Goal: Task Accomplishment & Management: Use online tool/utility

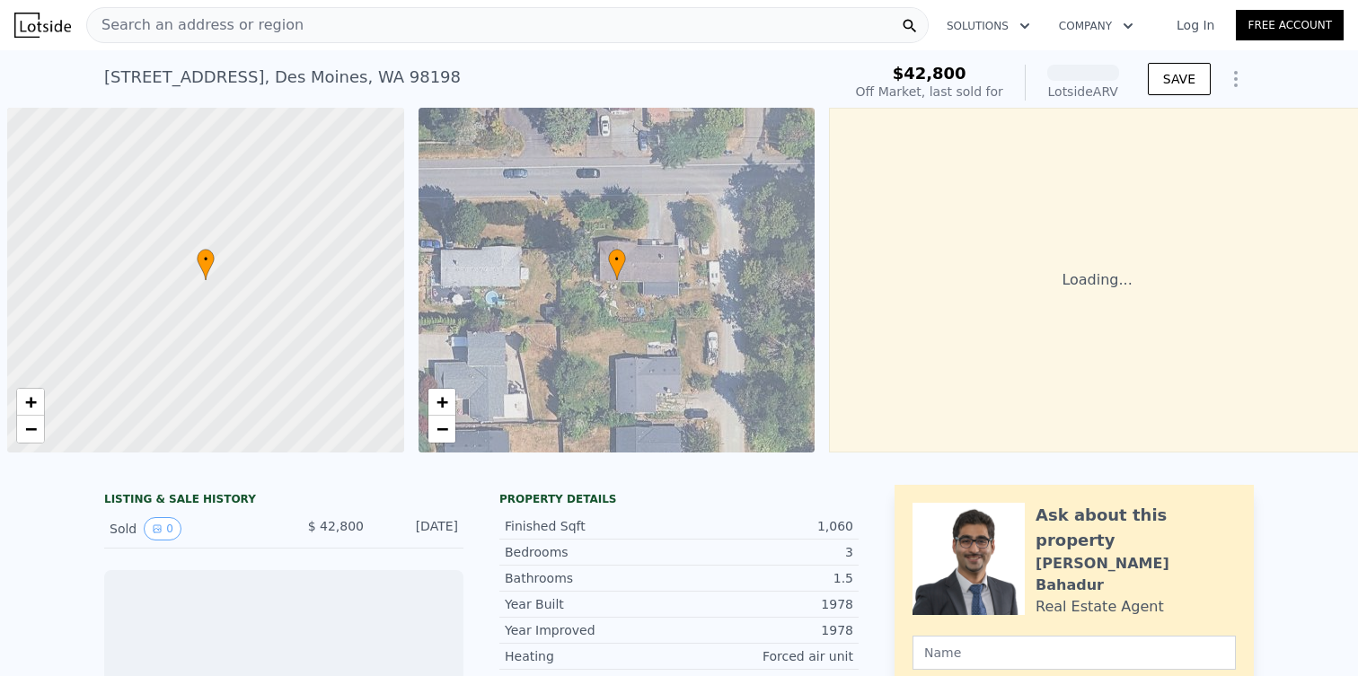
scroll to position [0, 7]
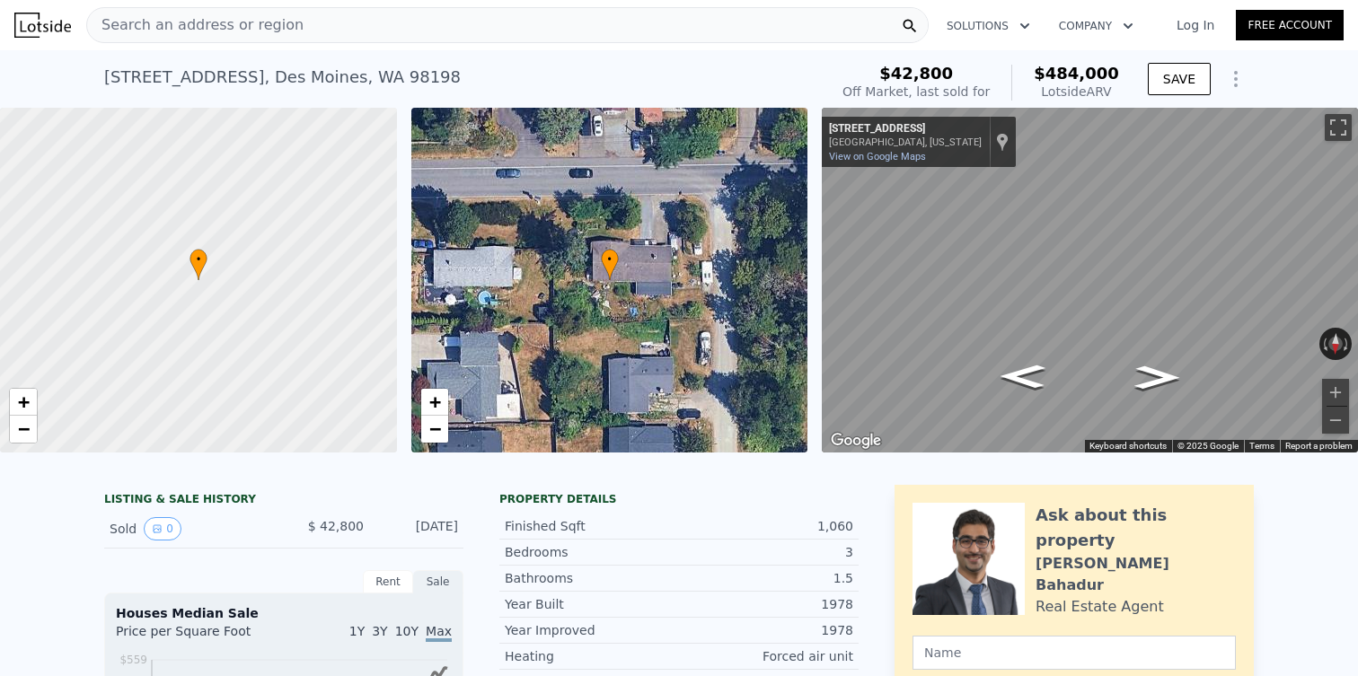
click at [198, 77] on div "[STREET_ADDRESS]" at bounding box center [282, 77] width 357 height 25
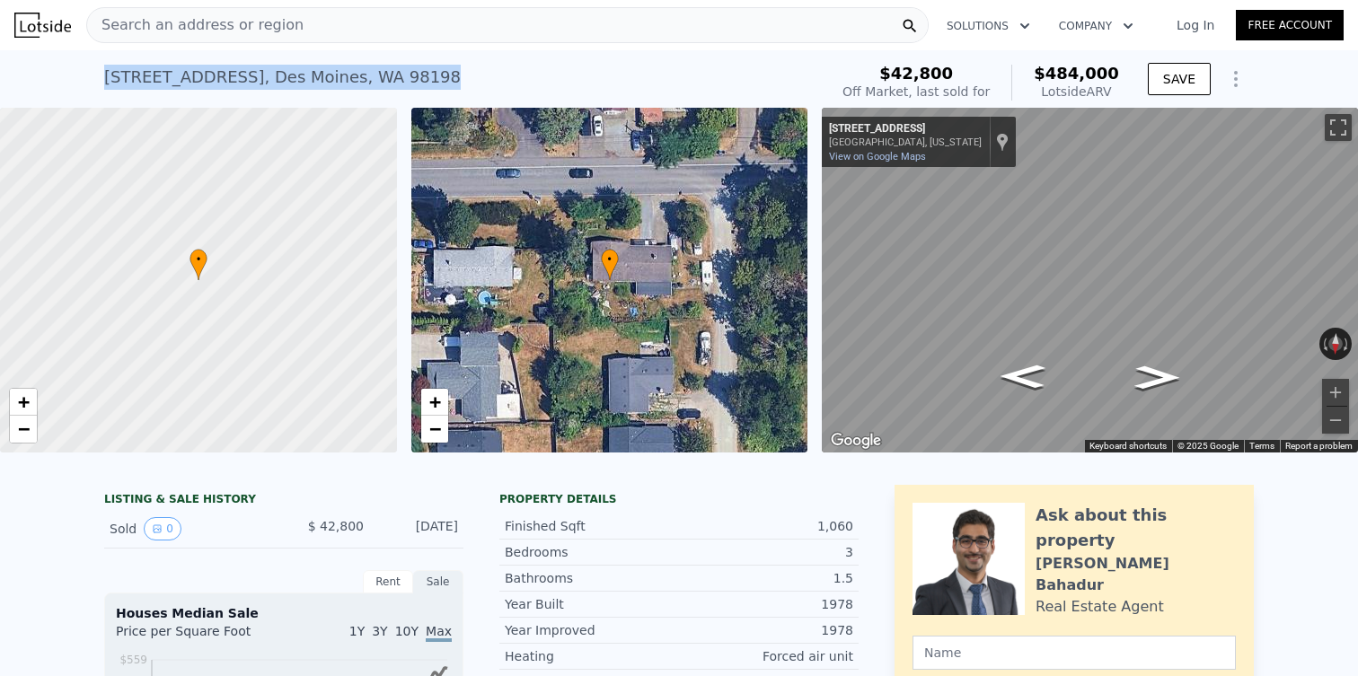
click at [198, 77] on div "[STREET_ADDRESS]" at bounding box center [282, 77] width 357 height 25
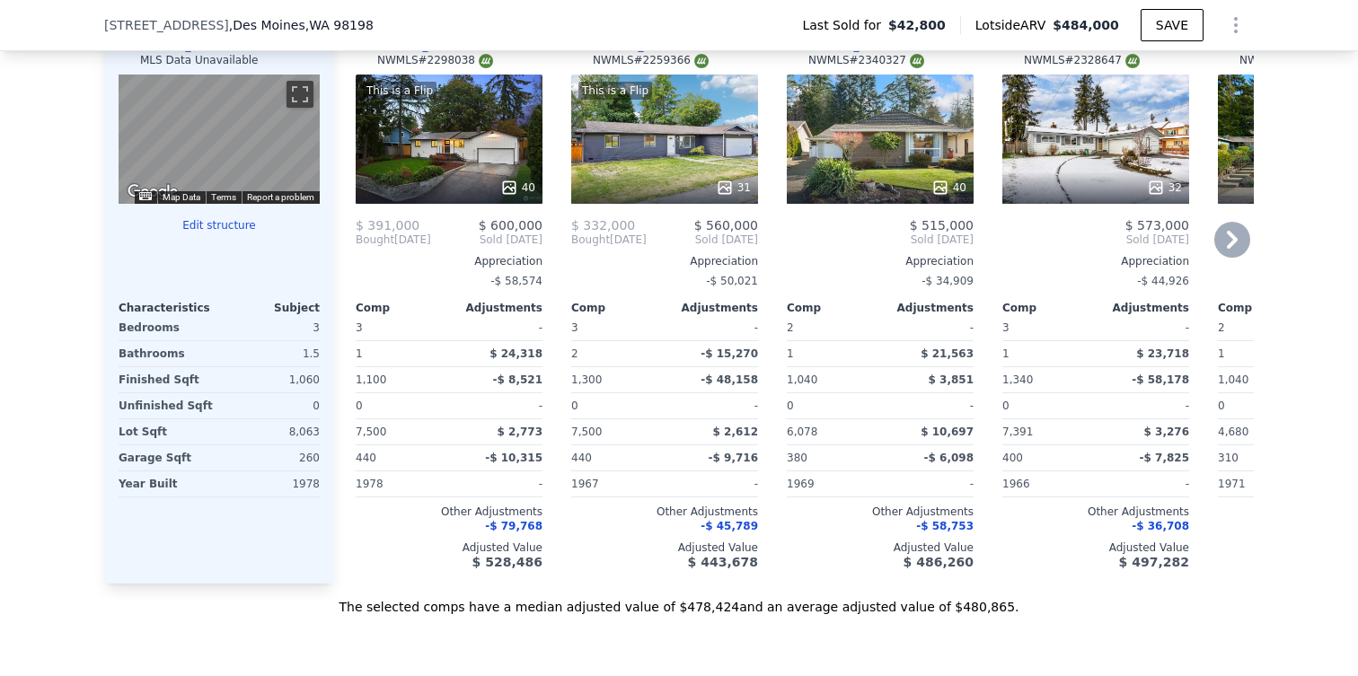
scroll to position [1796, 0]
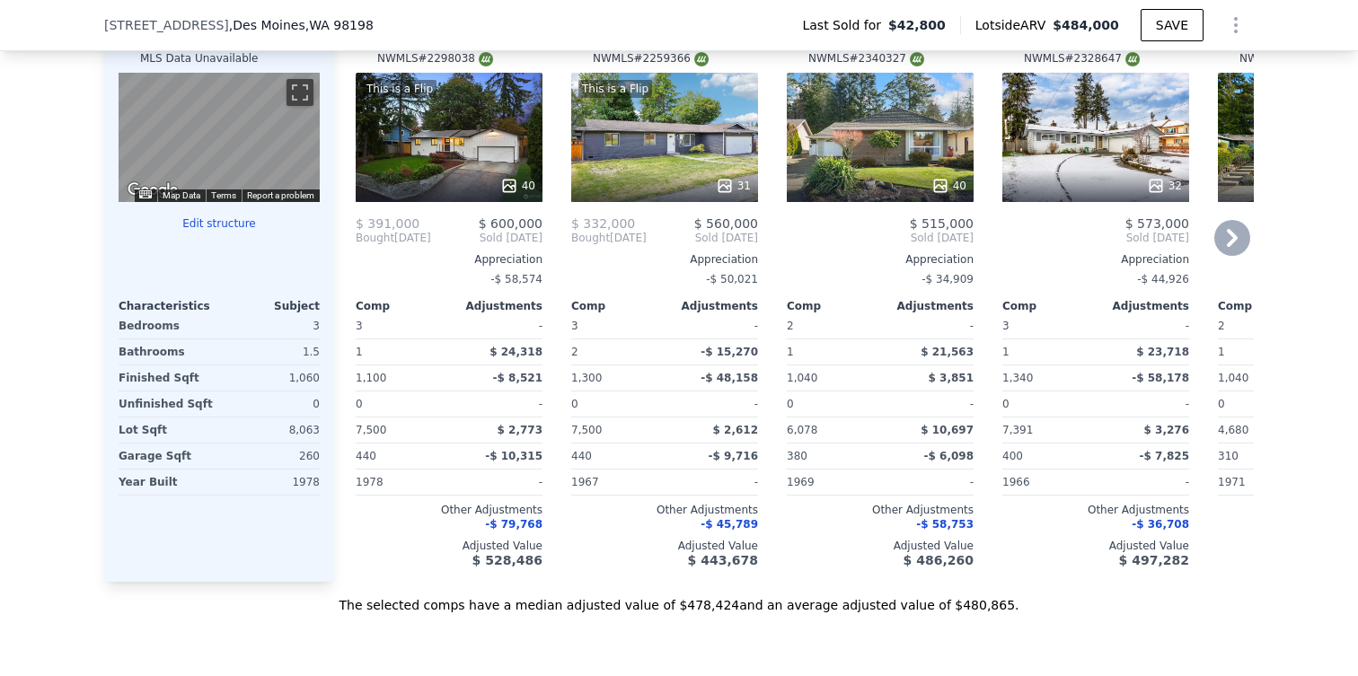
click at [700, 198] on div at bounding box center [664, 186] width 187 height 32
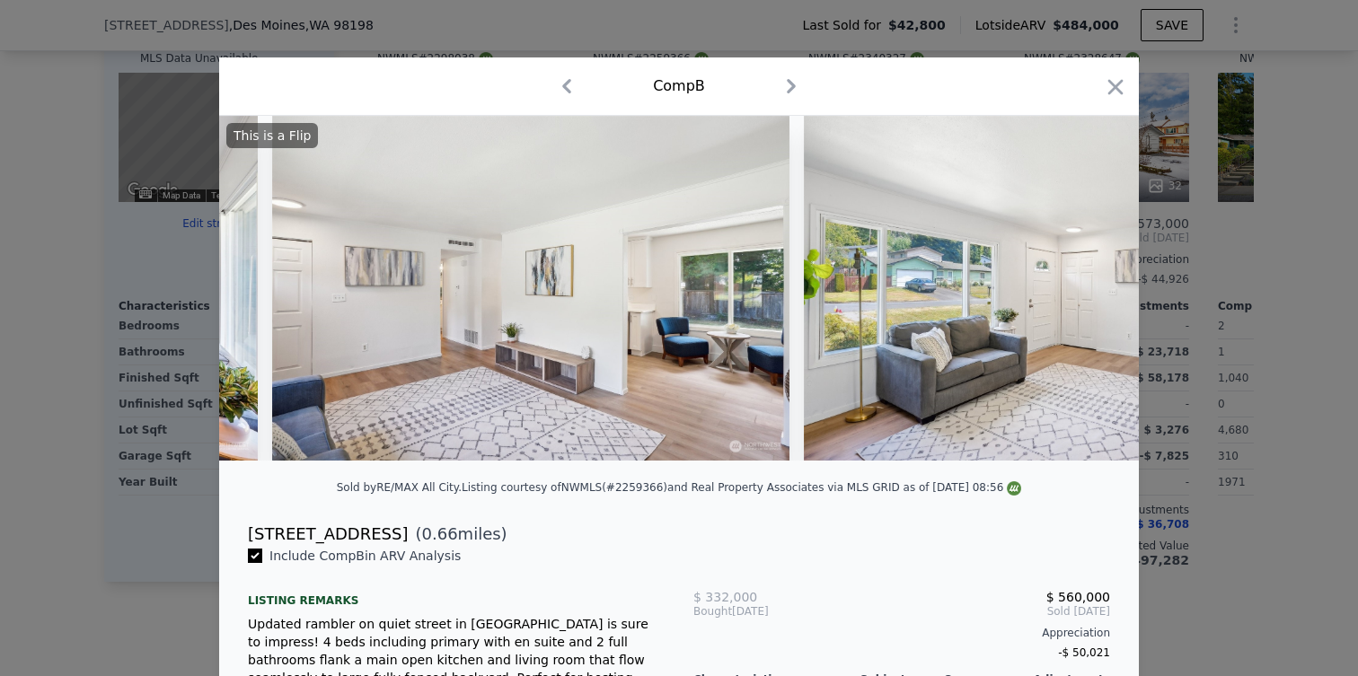
scroll to position [0, 1662]
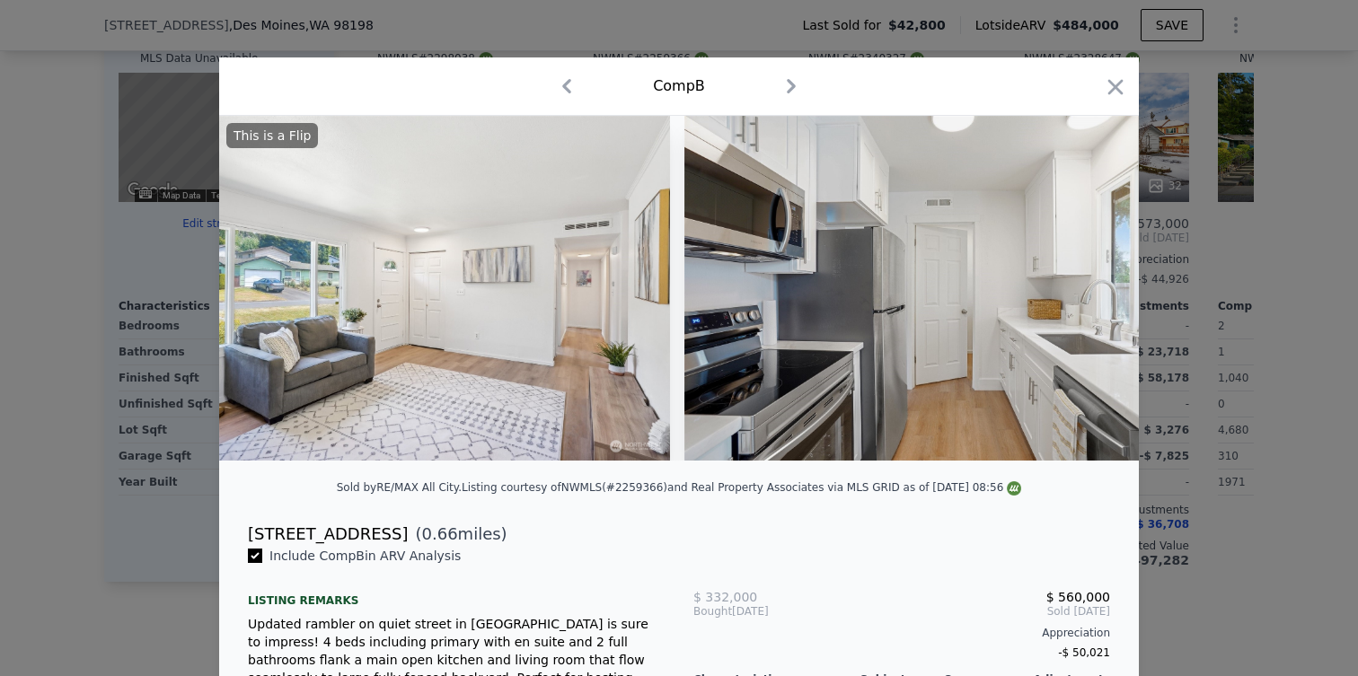
click at [1218, 269] on div at bounding box center [679, 338] width 1358 height 676
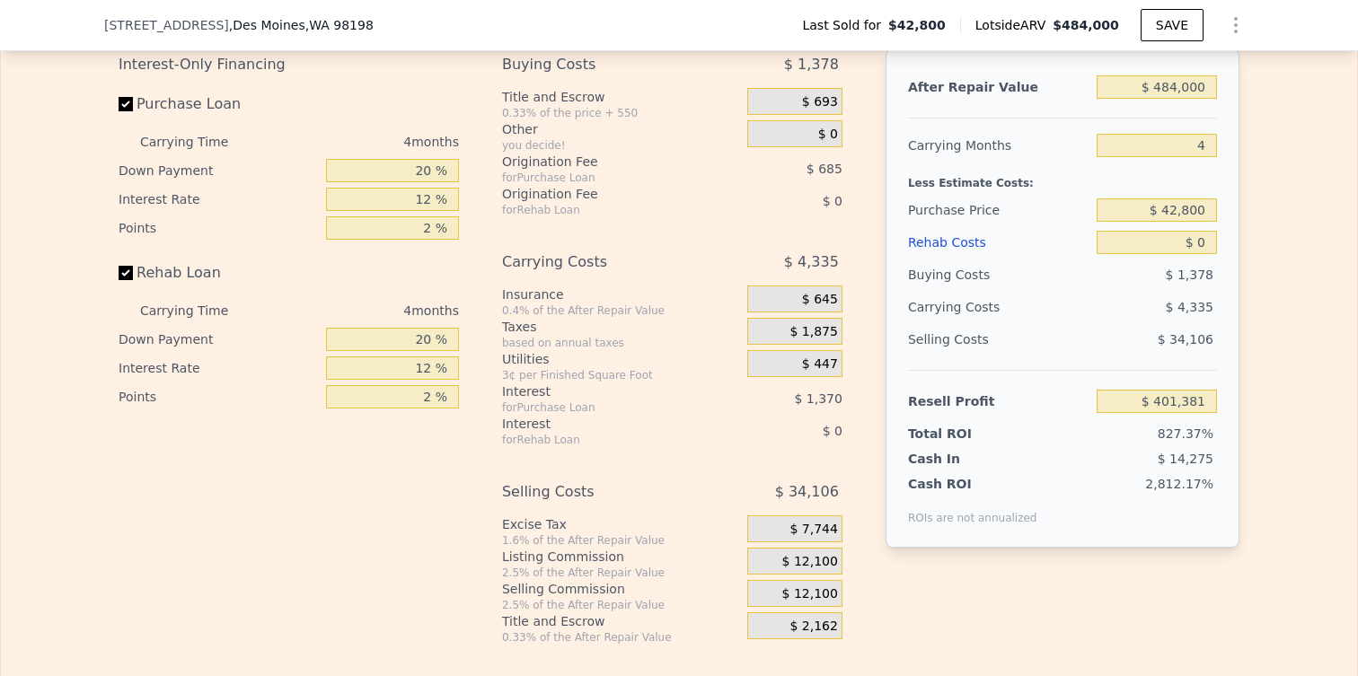
scroll to position [2596, 0]
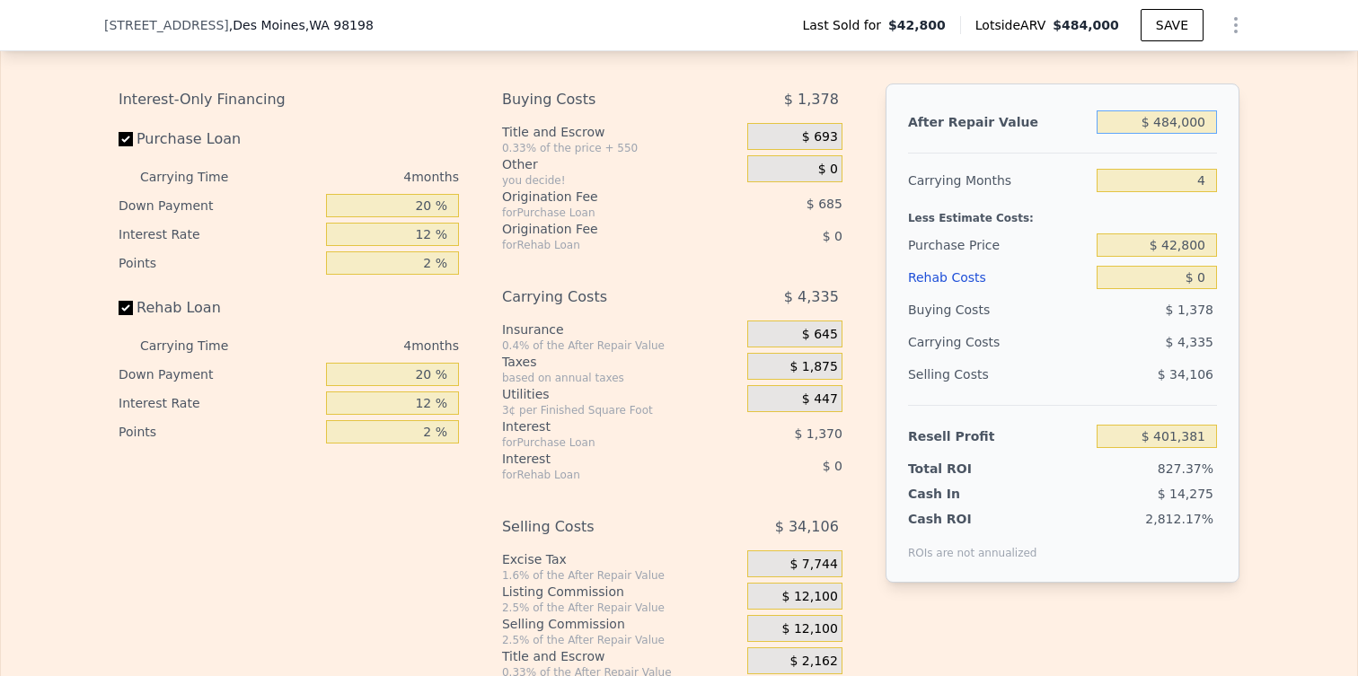
click at [1151, 129] on input "$ 484,000" at bounding box center [1157, 121] width 120 height 23
click at [1211, 120] on input "$ 484,000" at bounding box center [1157, 121] width 120 height 23
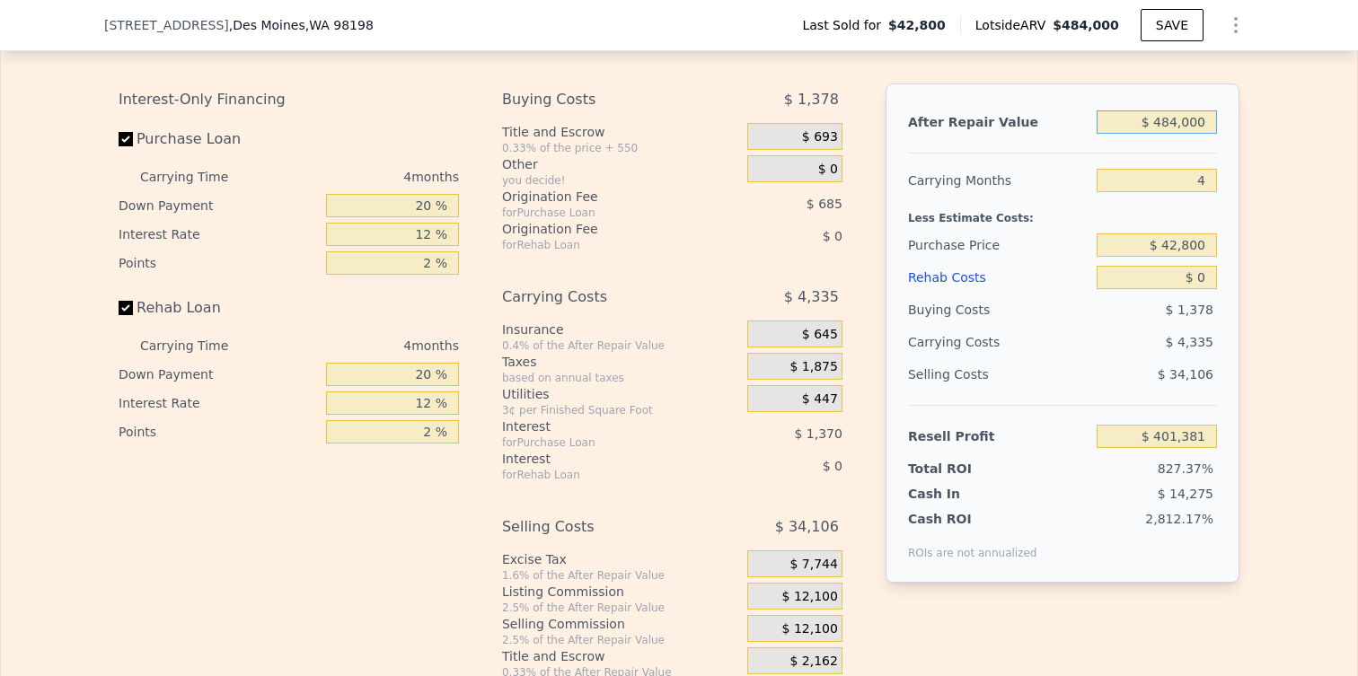
type input "$ 5"
type input "-$ 48,413"
type input "$ 55"
type input "-$ 48,366"
type input "$ 550"
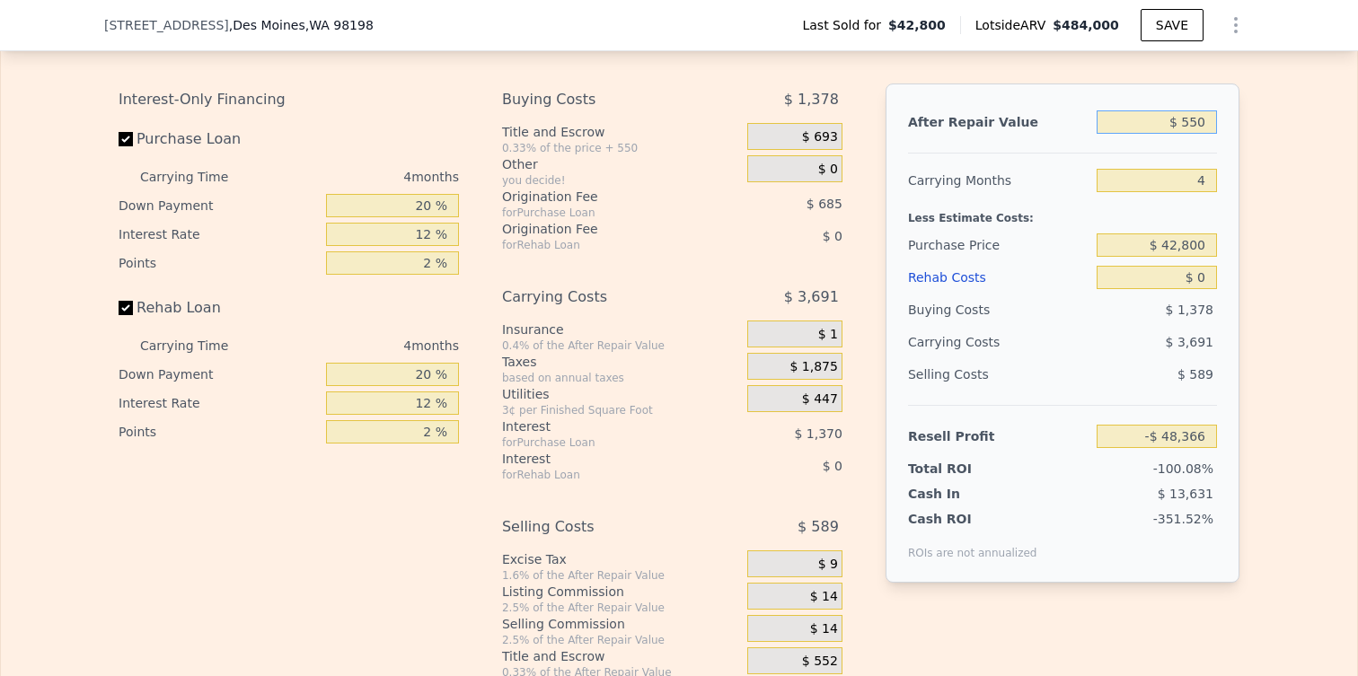
type input "-$ 47,908"
type input "$ 5,500"
type input "-$ 43,307"
type input "$ 55,000"
type input "$ 2,696"
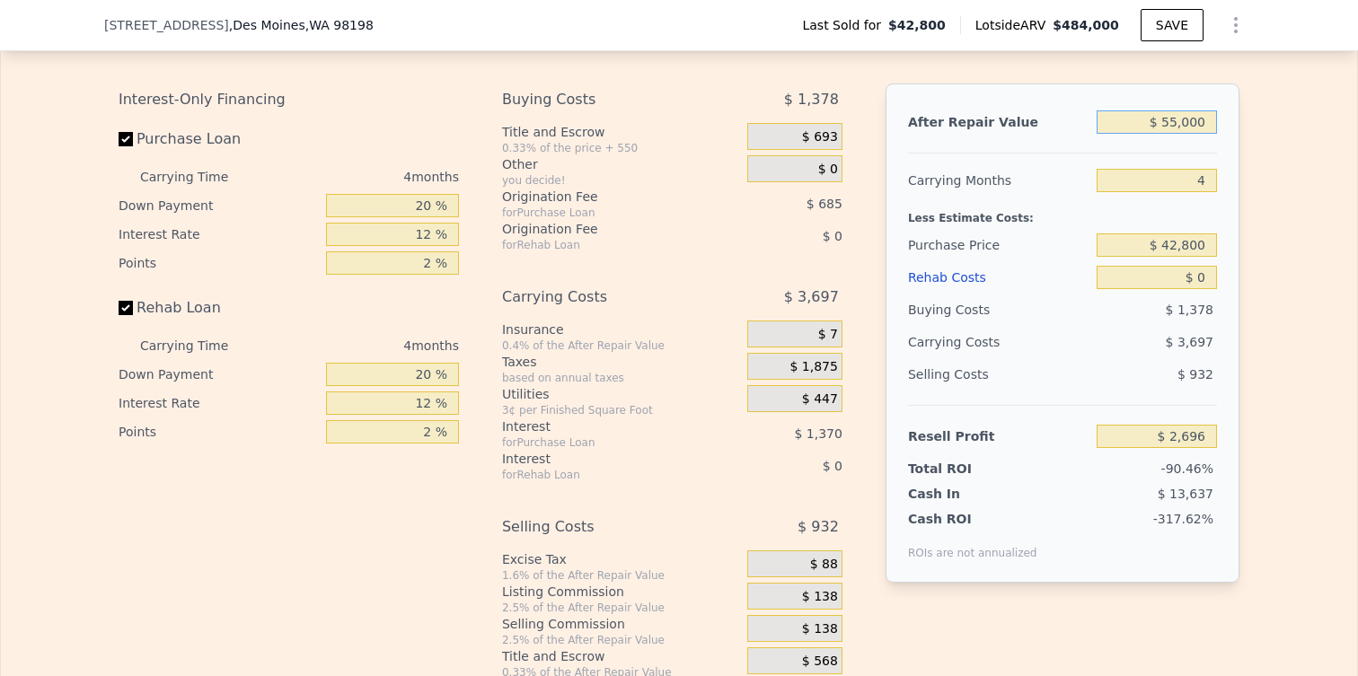
type input "$ 550,000"
type input "$ 462,717"
type input "$ 550,000"
click at [1192, 275] on input "$ 0" at bounding box center [1157, 277] width 120 height 23
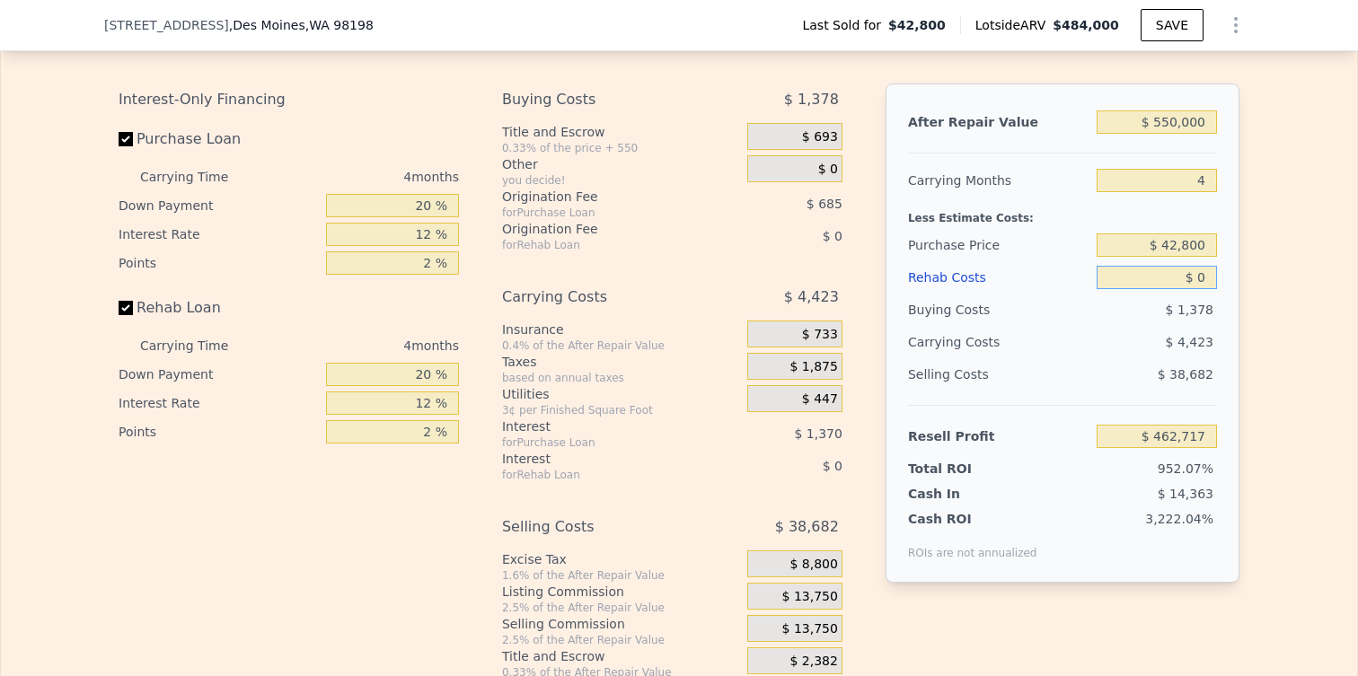
click at [1198, 275] on input "$ 0" at bounding box center [1157, 277] width 120 height 23
type input "$ 800"
type input "$ 461,880"
type input "$ 8,000"
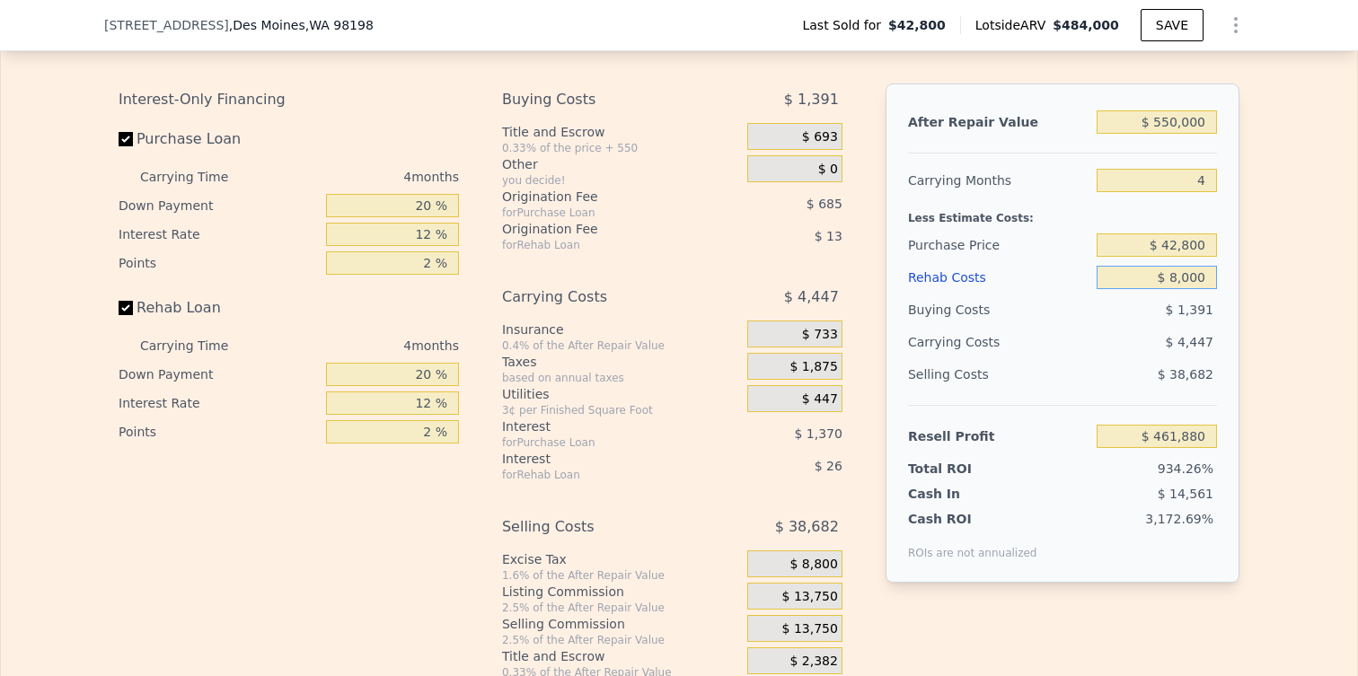
type input "$ 454,333"
type input "$ 80,000"
type input "$ 378,877"
type input "$ 800,000"
type input "-$ 375,683"
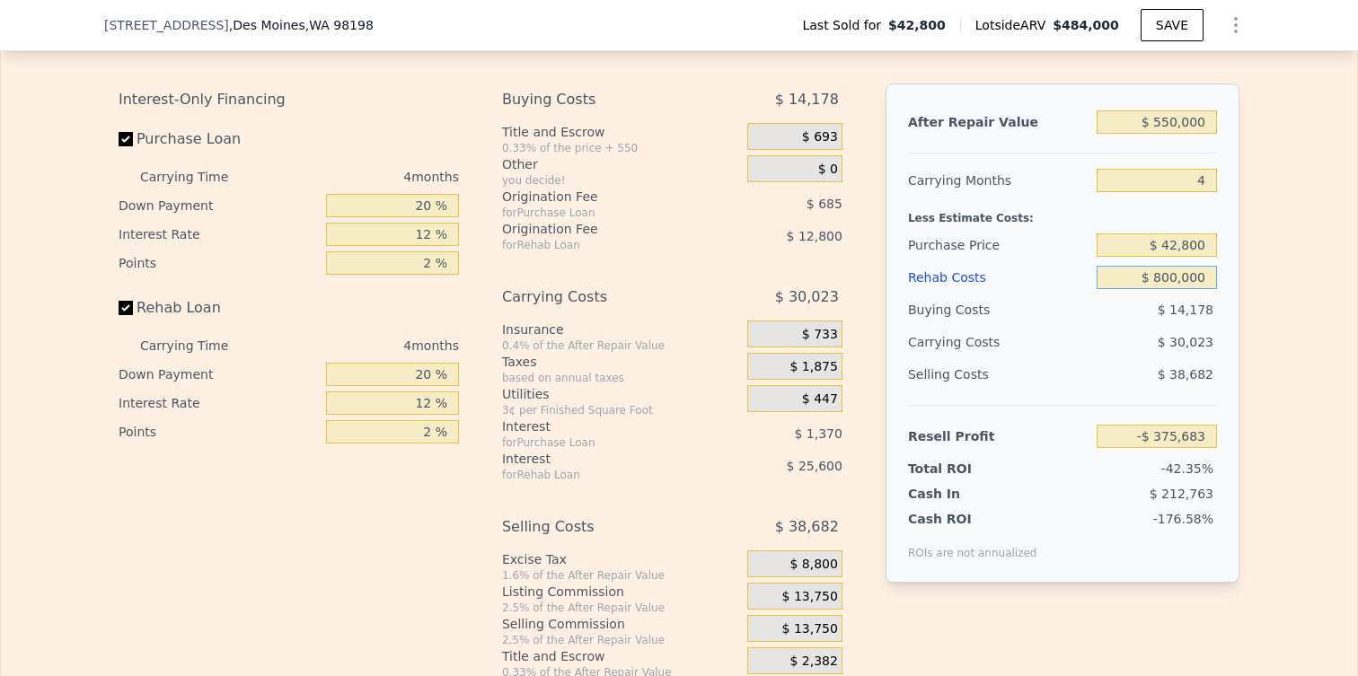
type input "$ 80,000"
type input "$ 378,877"
type input "$ 80,000"
click at [1177, 428] on input "$ 378,877" at bounding box center [1157, 436] width 120 height 23
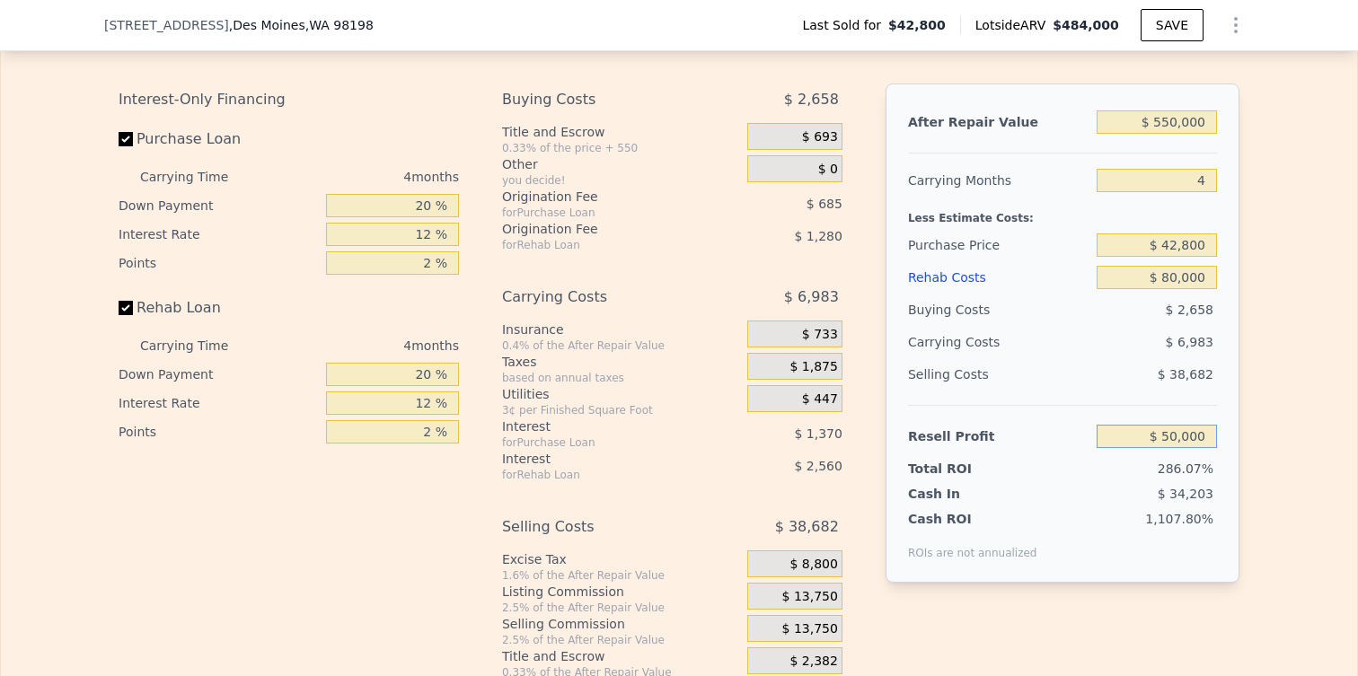
type input "$ 50,000"
click at [1092, 383] on div "Selling Costs $ 38,682" at bounding box center [1062, 381] width 309 height 47
type input "$ 355,619"
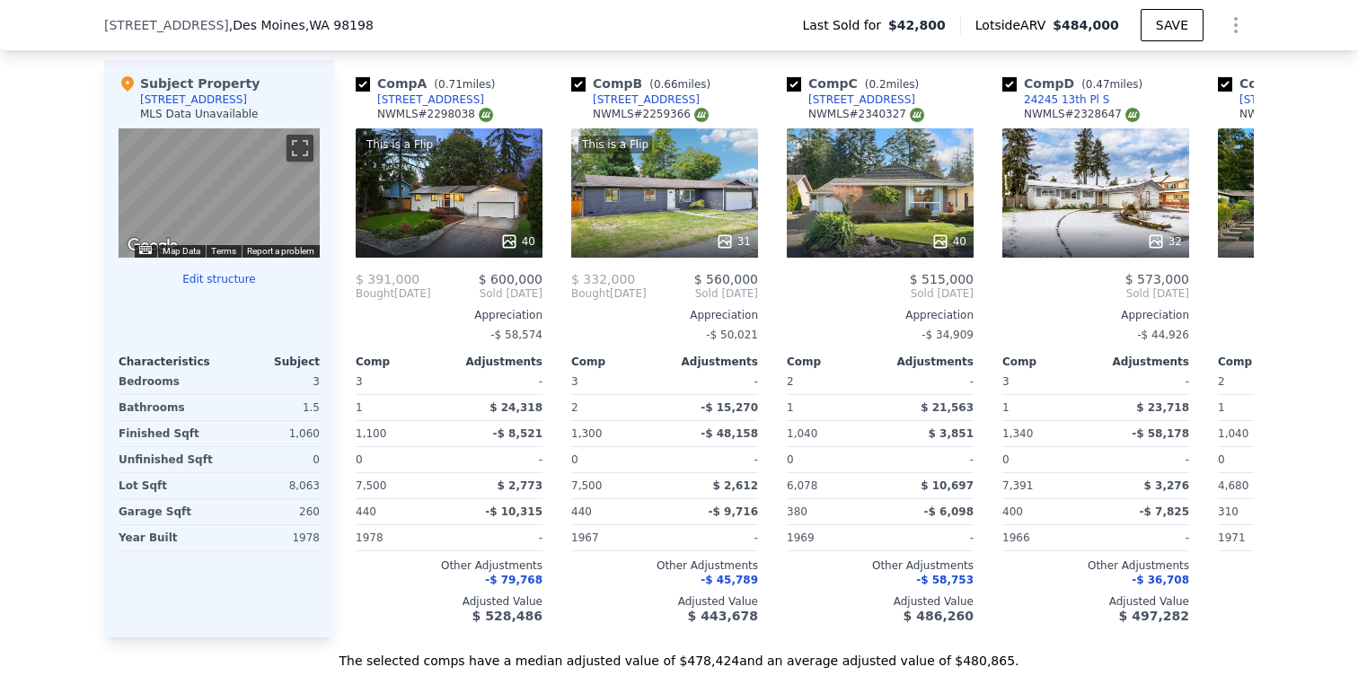
scroll to position [1747, 0]
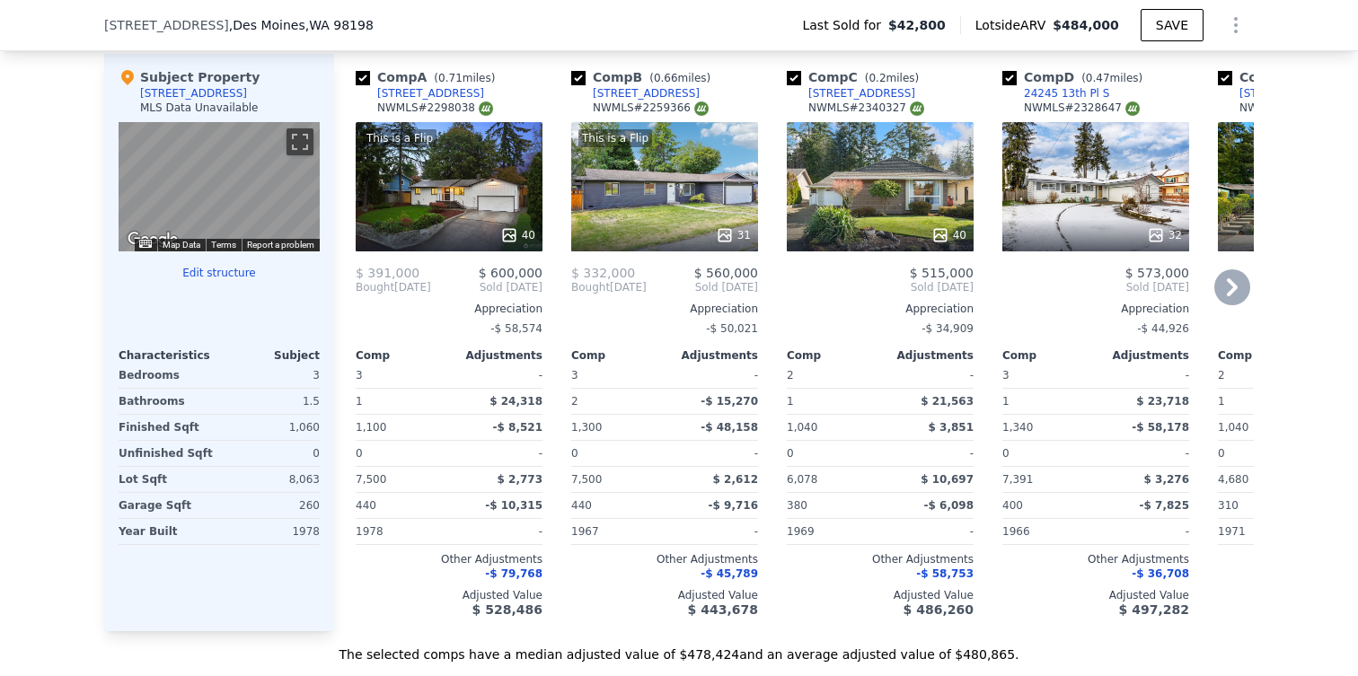
click at [471, 191] on div "This is a Flip 40" at bounding box center [449, 186] width 187 height 129
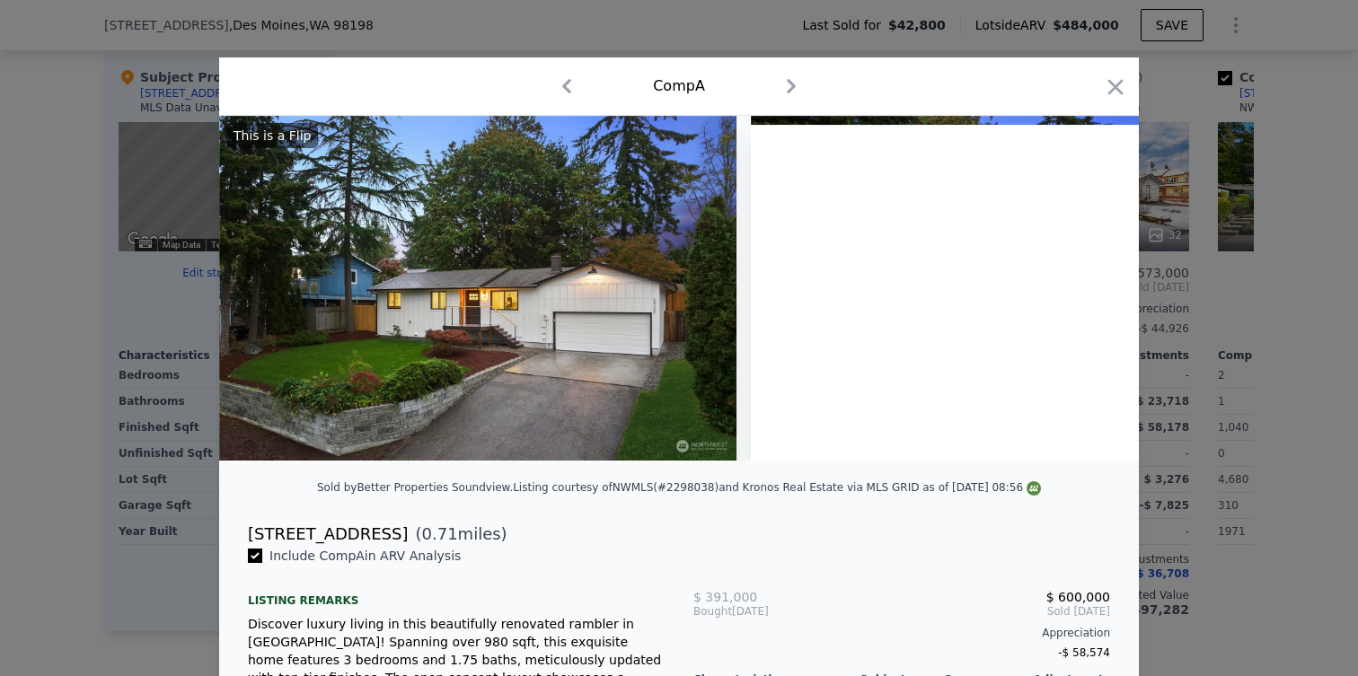
click at [1246, 376] on div at bounding box center [679, 338] width 1358 height 676
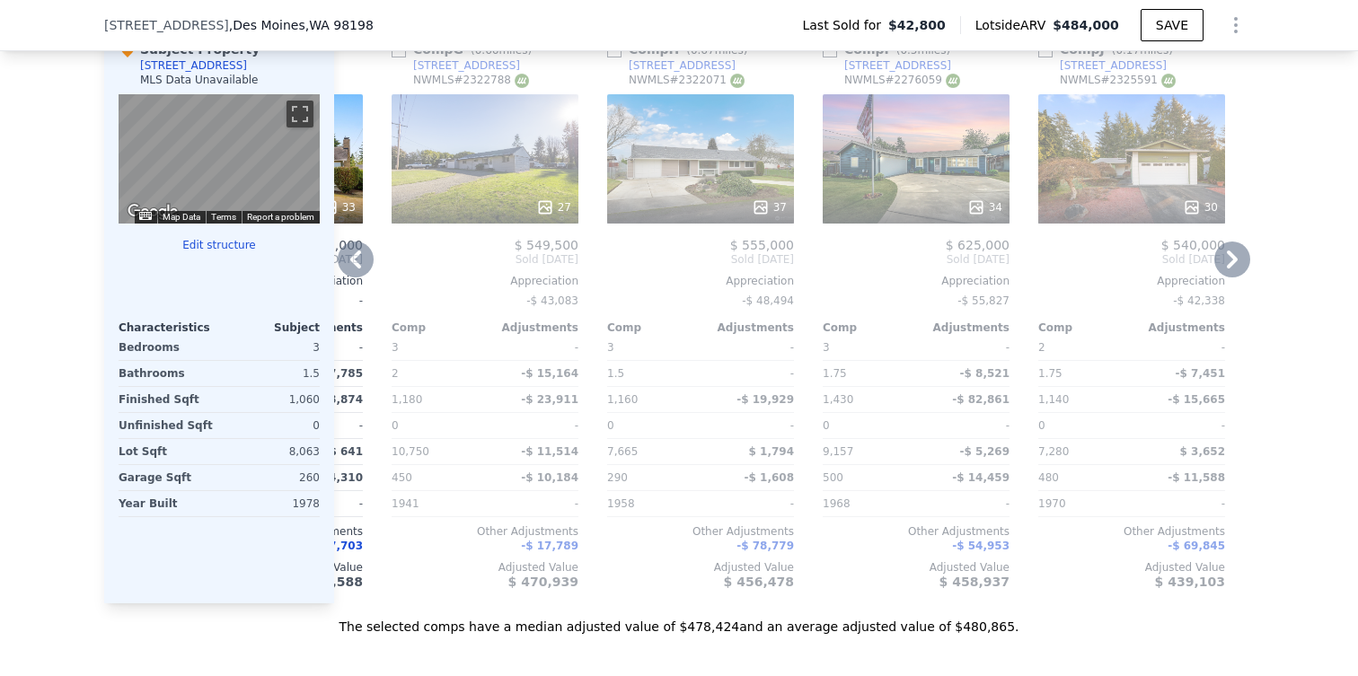
scroll to position [1838, 0]
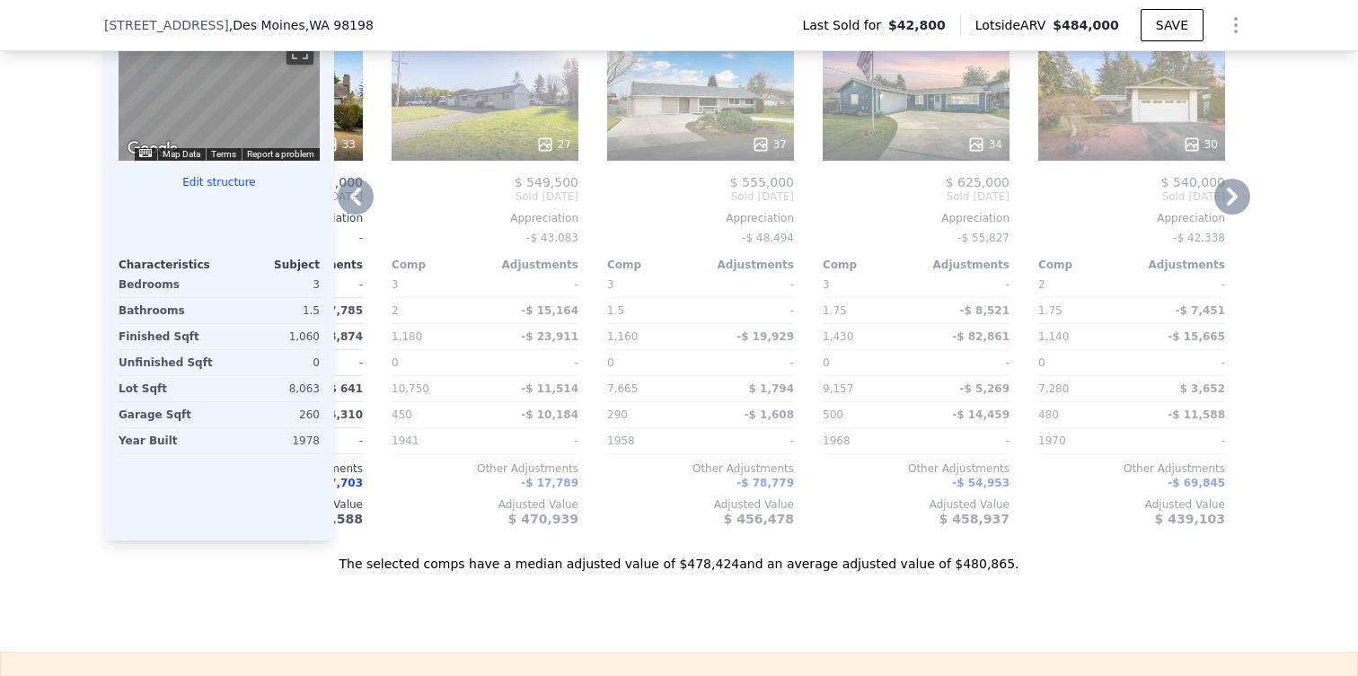
click at [511, 114] on div "27" at bounding box center [485, 95] width 187 height 129
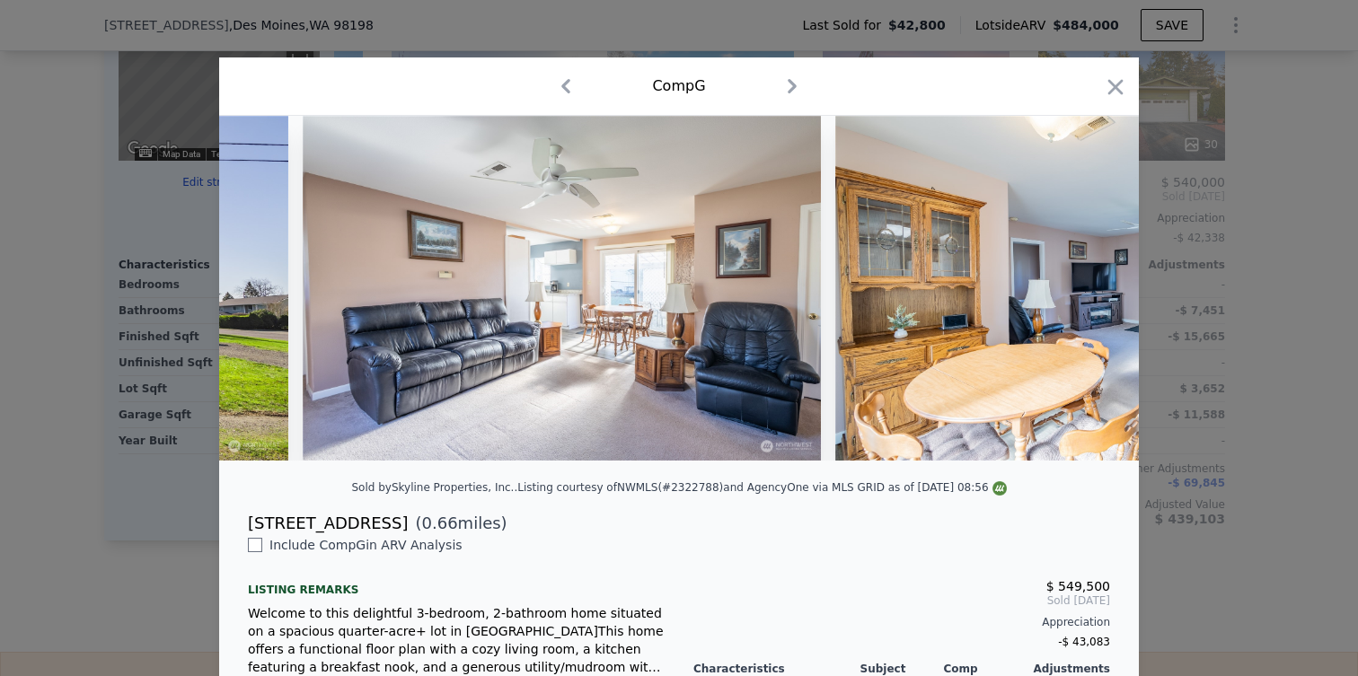
scroll to position [0, 1472]
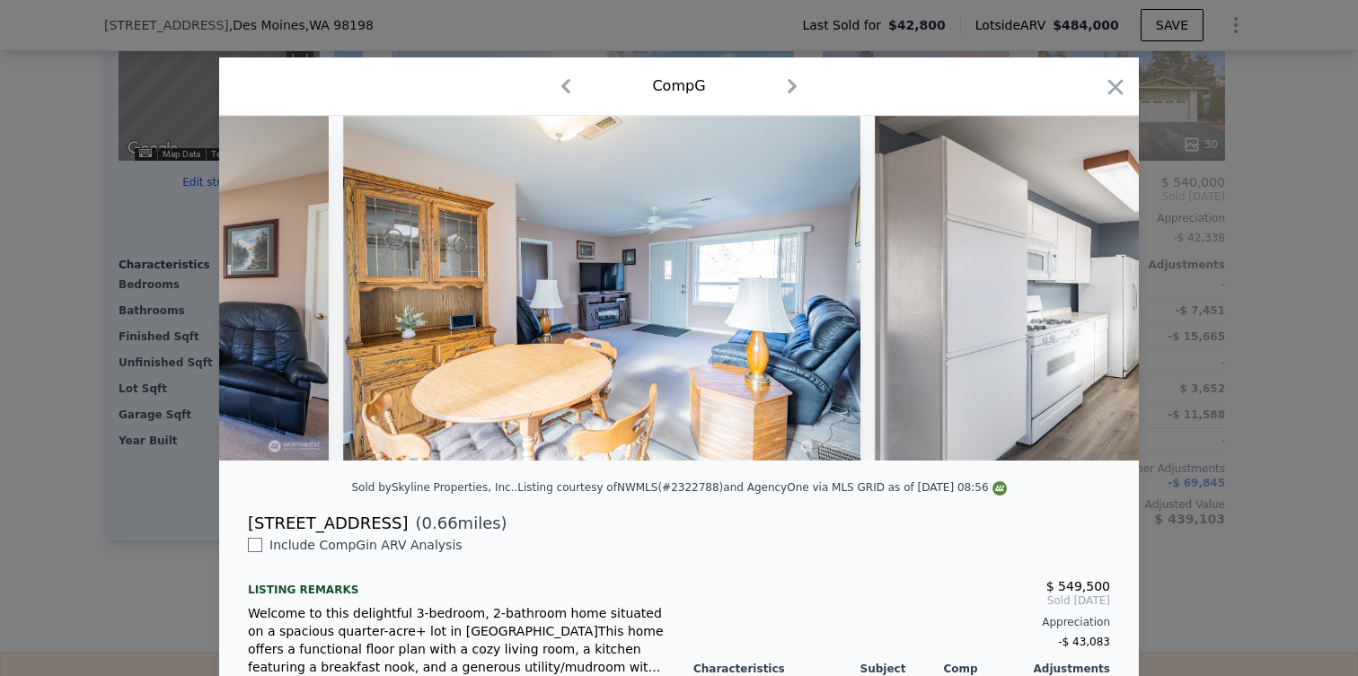
click at [1176, 287] on div at bounding box center [679, 338] width 1358 height 676
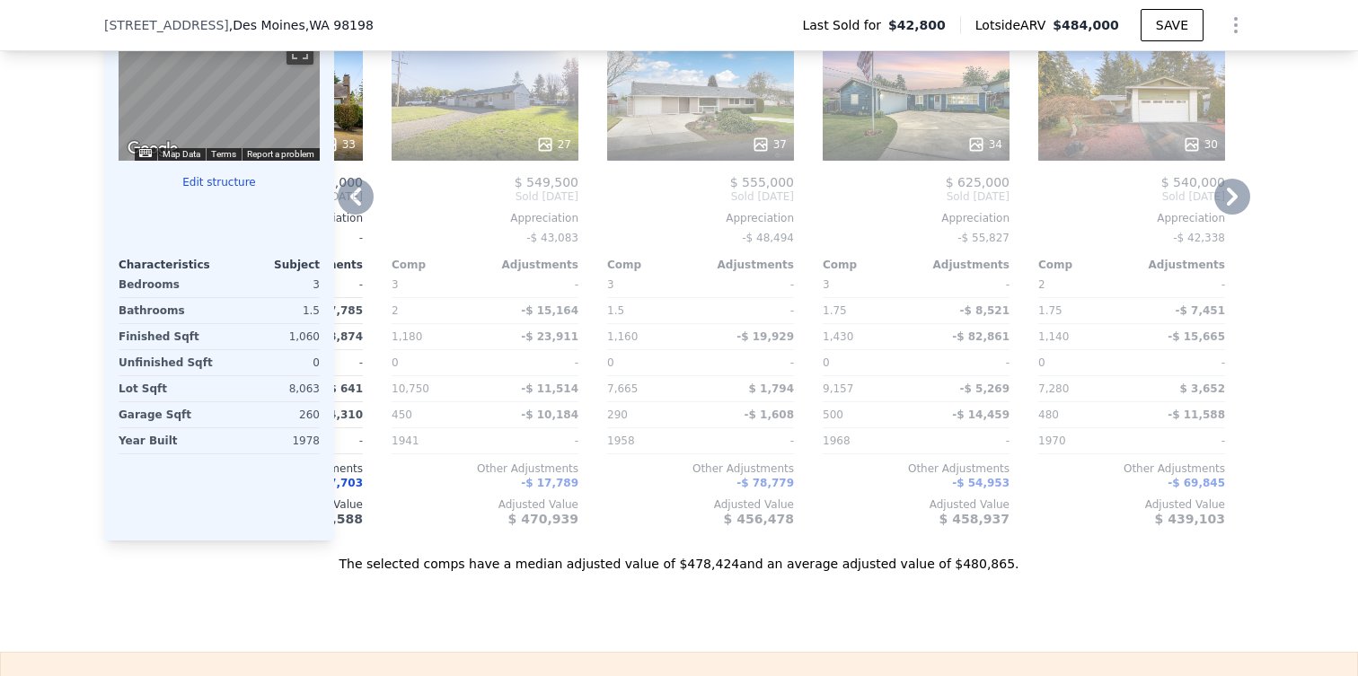
click at [676, 123] on div "37" at bounding box center [700, 95] width 187 height 129
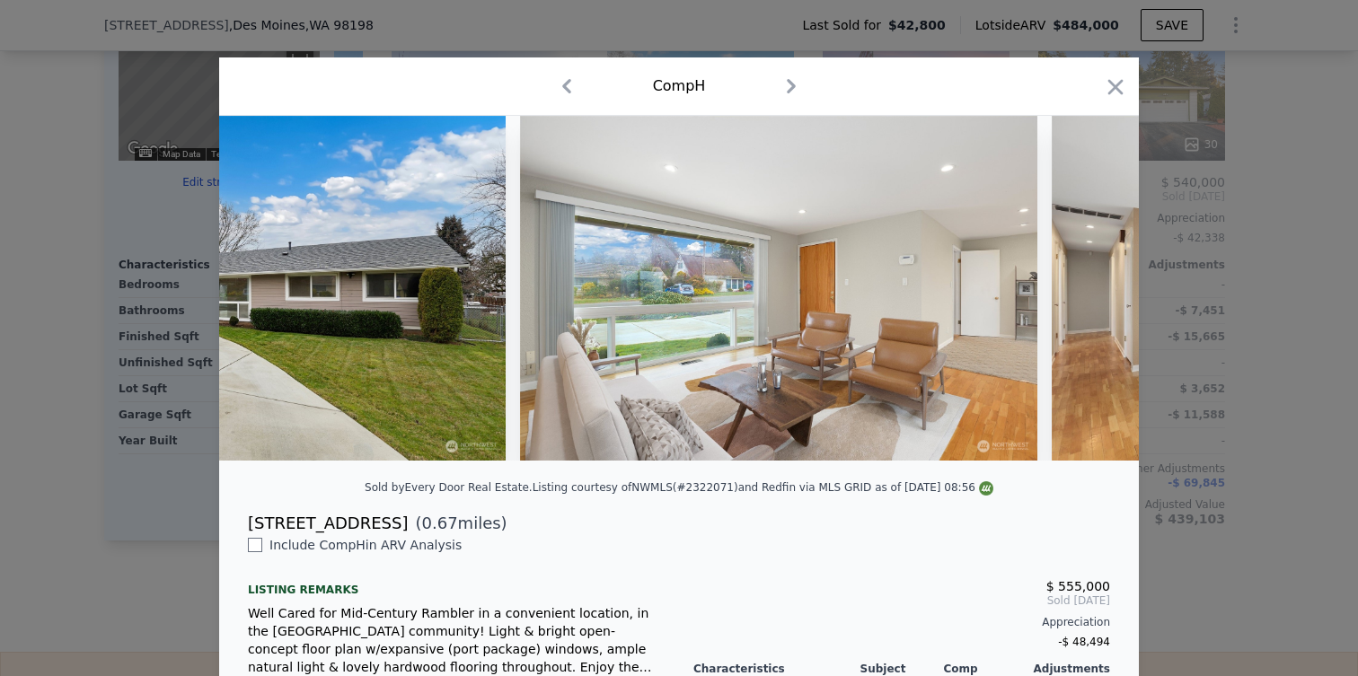
scroll to position [0, 1265]
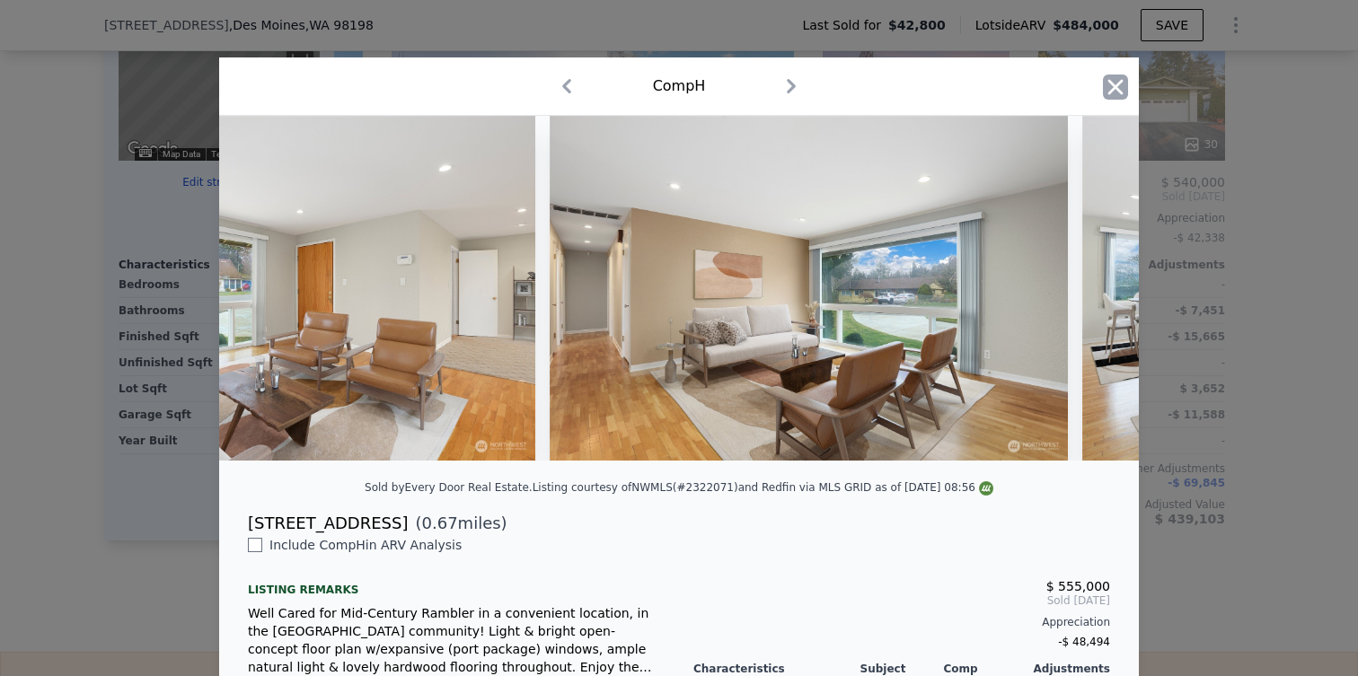
click at [1121, 93] on icon "button" at bounding box center [1115, 86] width 15 height 15
